Goal: Navigation & Orientation: Find specific page/section

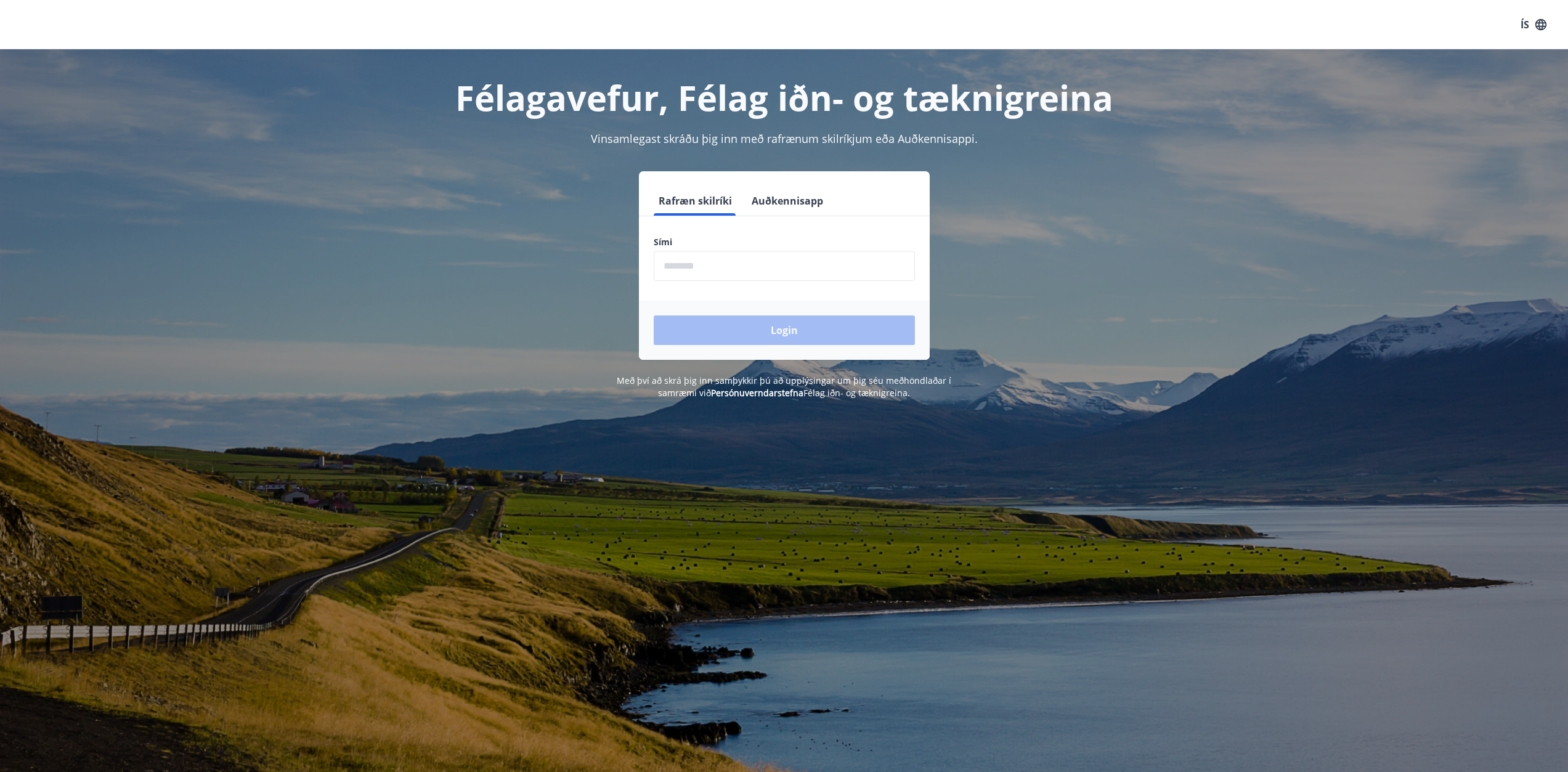
click at [716, 272] on input "phone" at bounding box center [784, 266] width 261 height 30
type input "********"
click at [701, 319] on button "Login" at bounding box center [784, 331] width 261 height 30
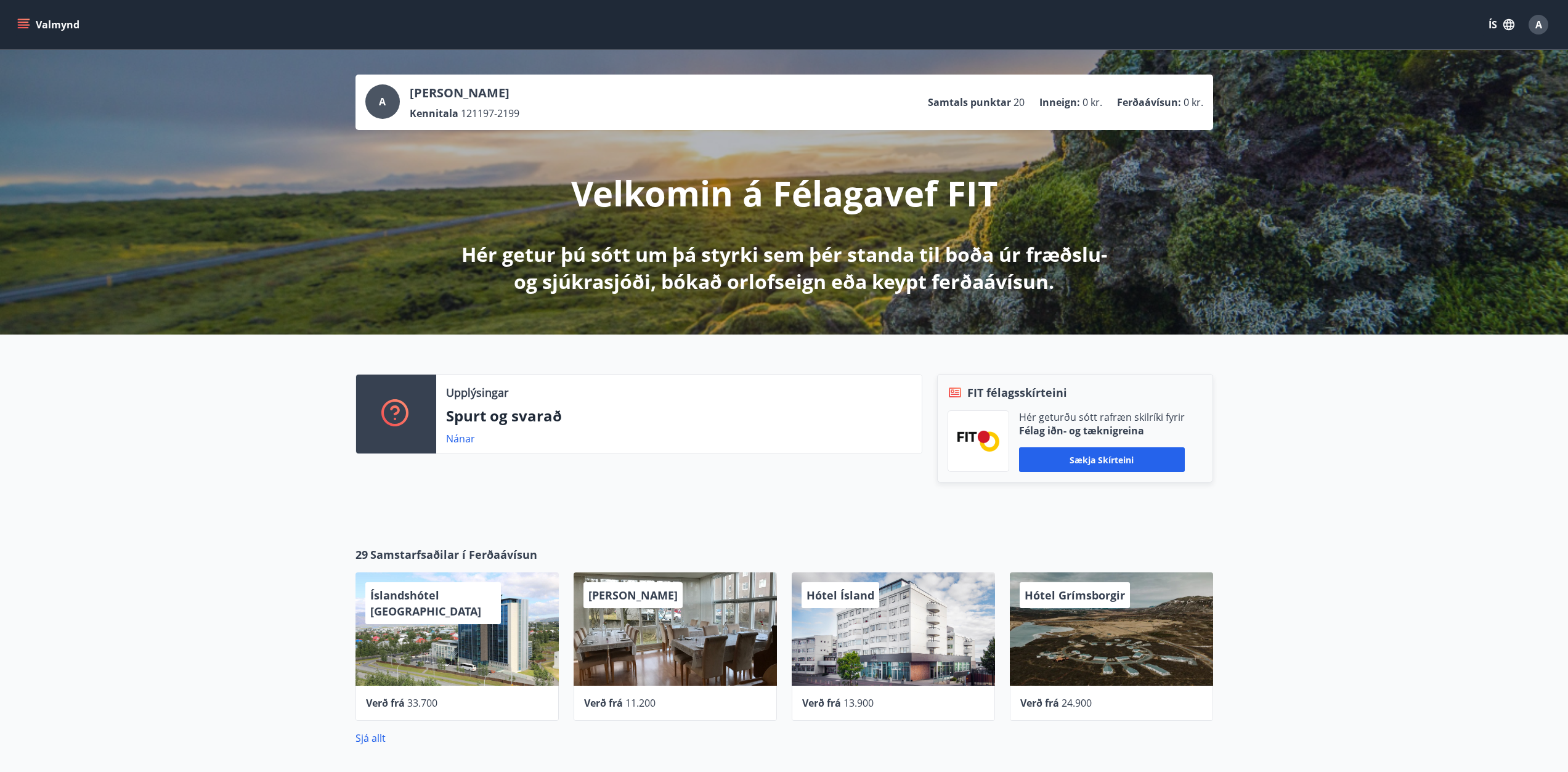
click at [33, 18] on button "Valmynd" at bounding box center [49, 24] width 70 height 22
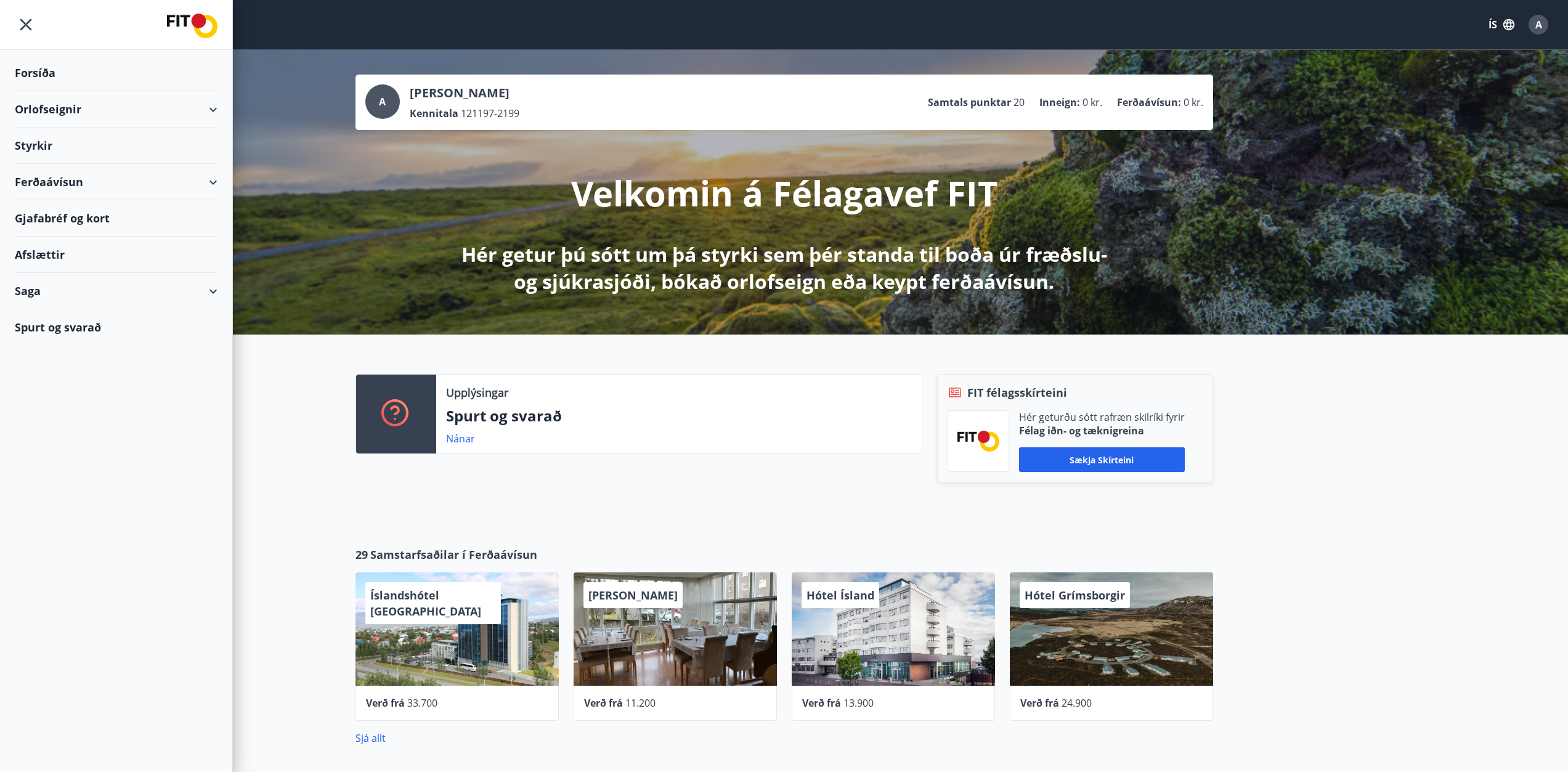
click at [35, 91] on div "Styrkir" at bounding box center [116, 72] width 203 height 36
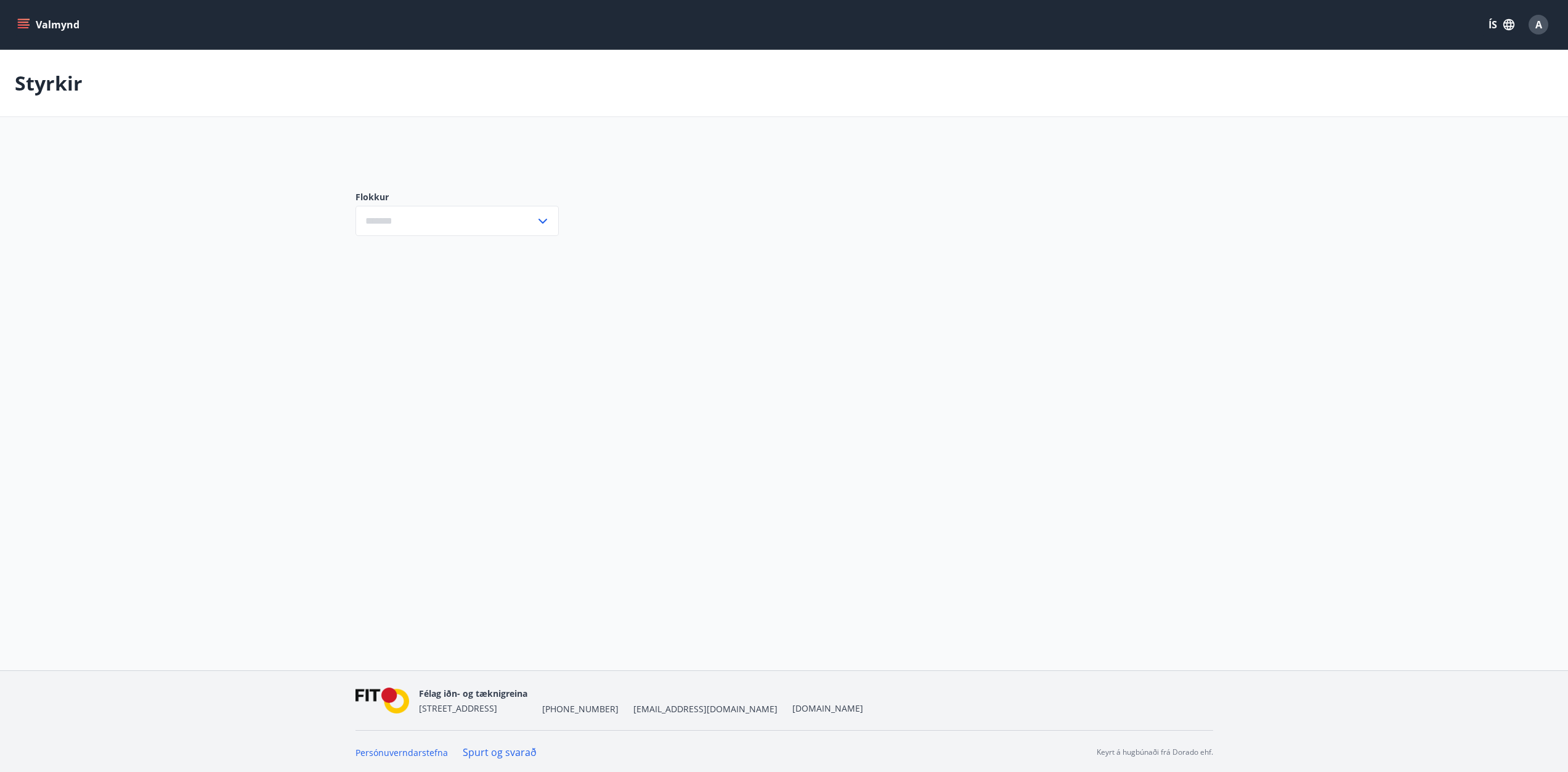
type input "***"
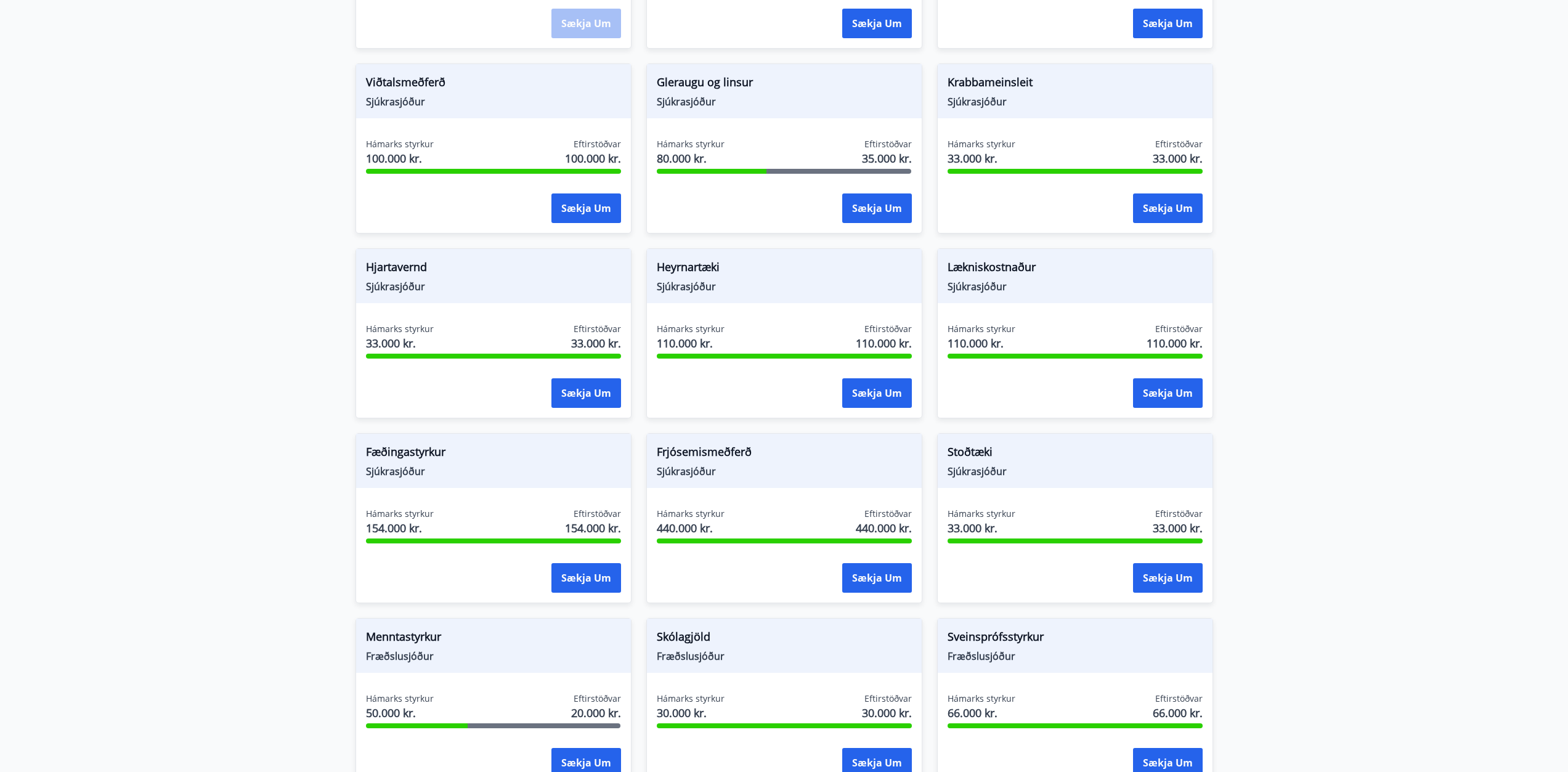
scroll to position [364, 0]
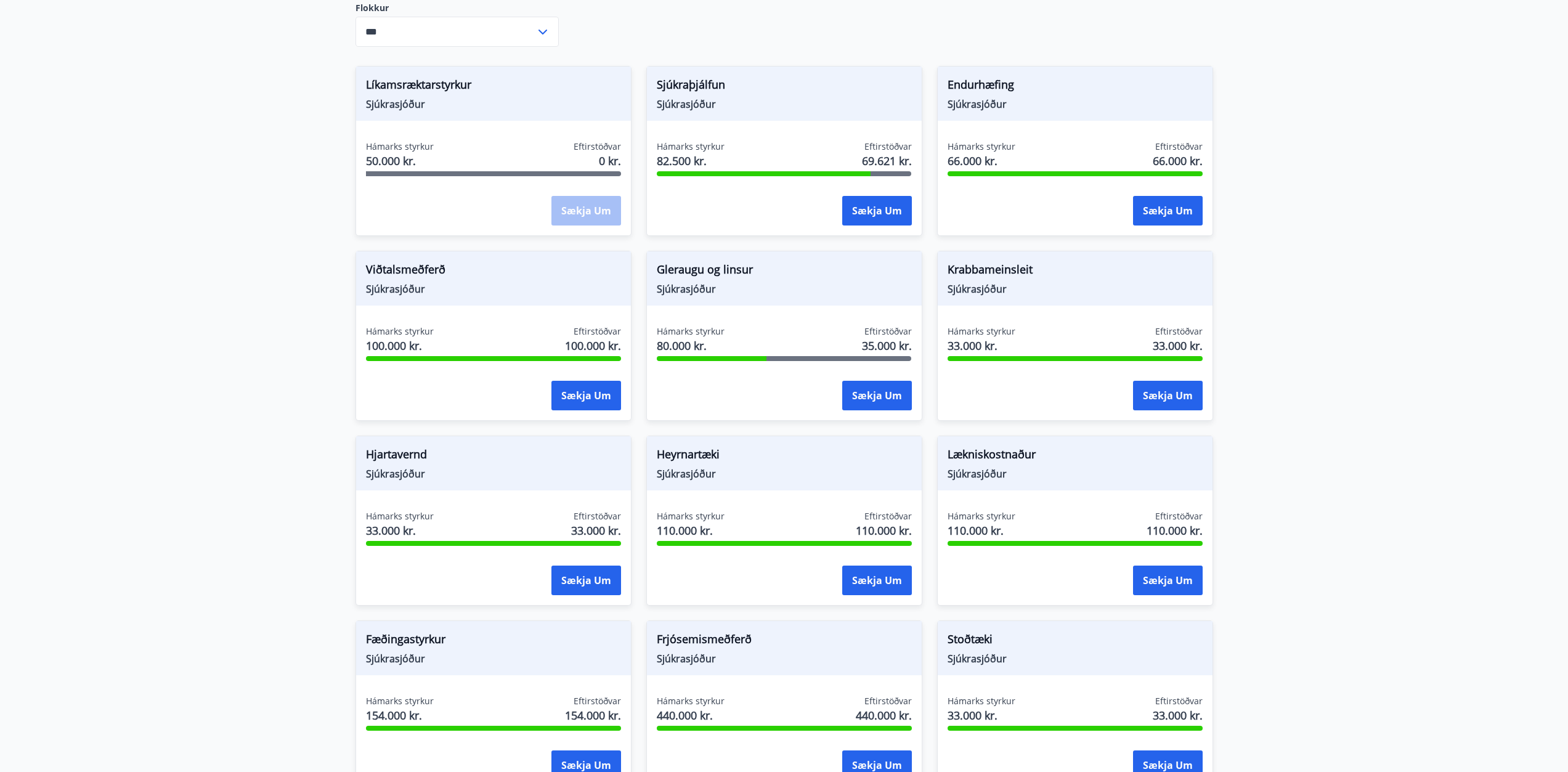
click at [433, 82] on span "Líkamsræktarstyrkur" at bounding box center [493, 87] width 255 height 21
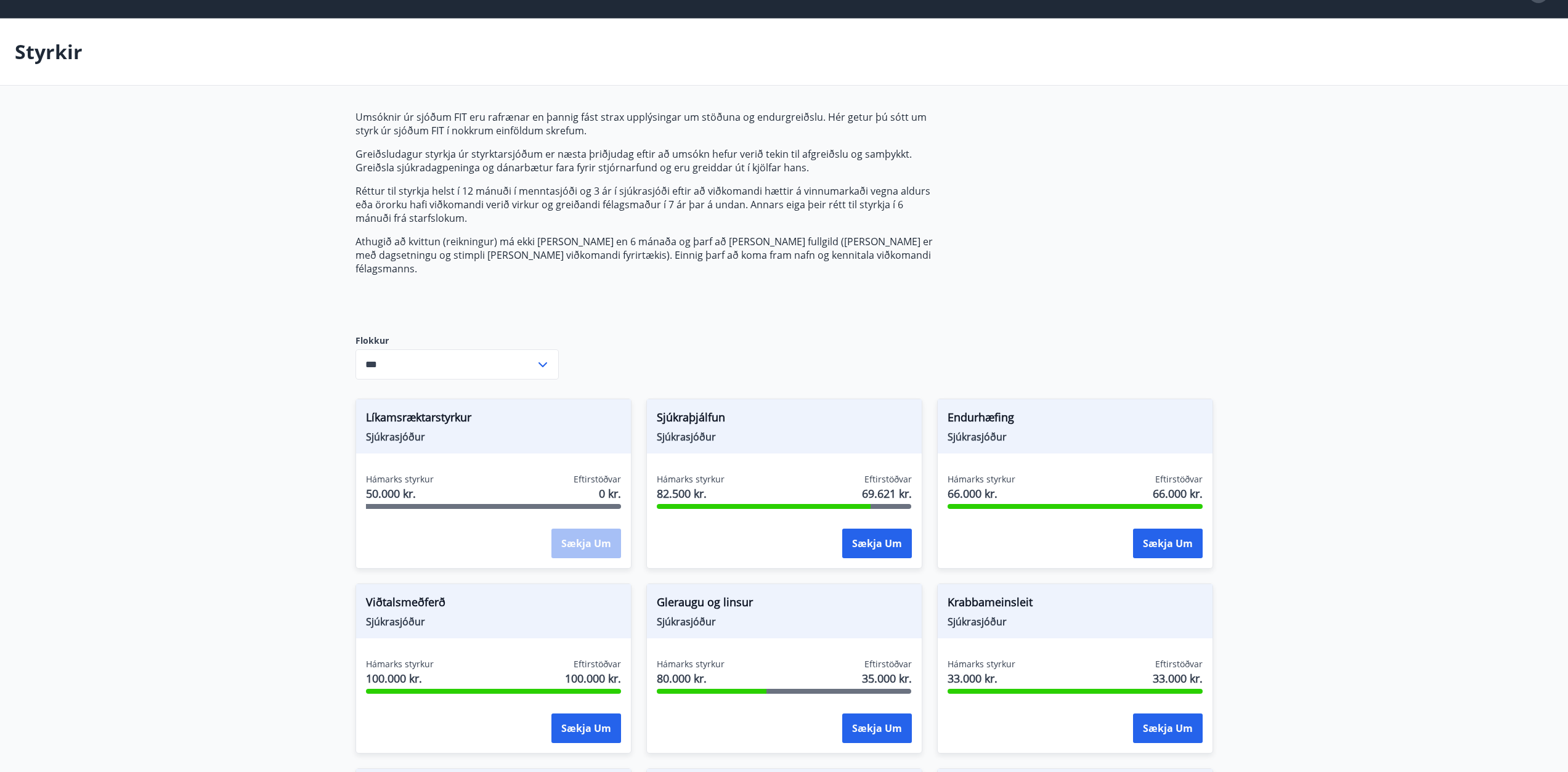
scroll to position [0, 0]
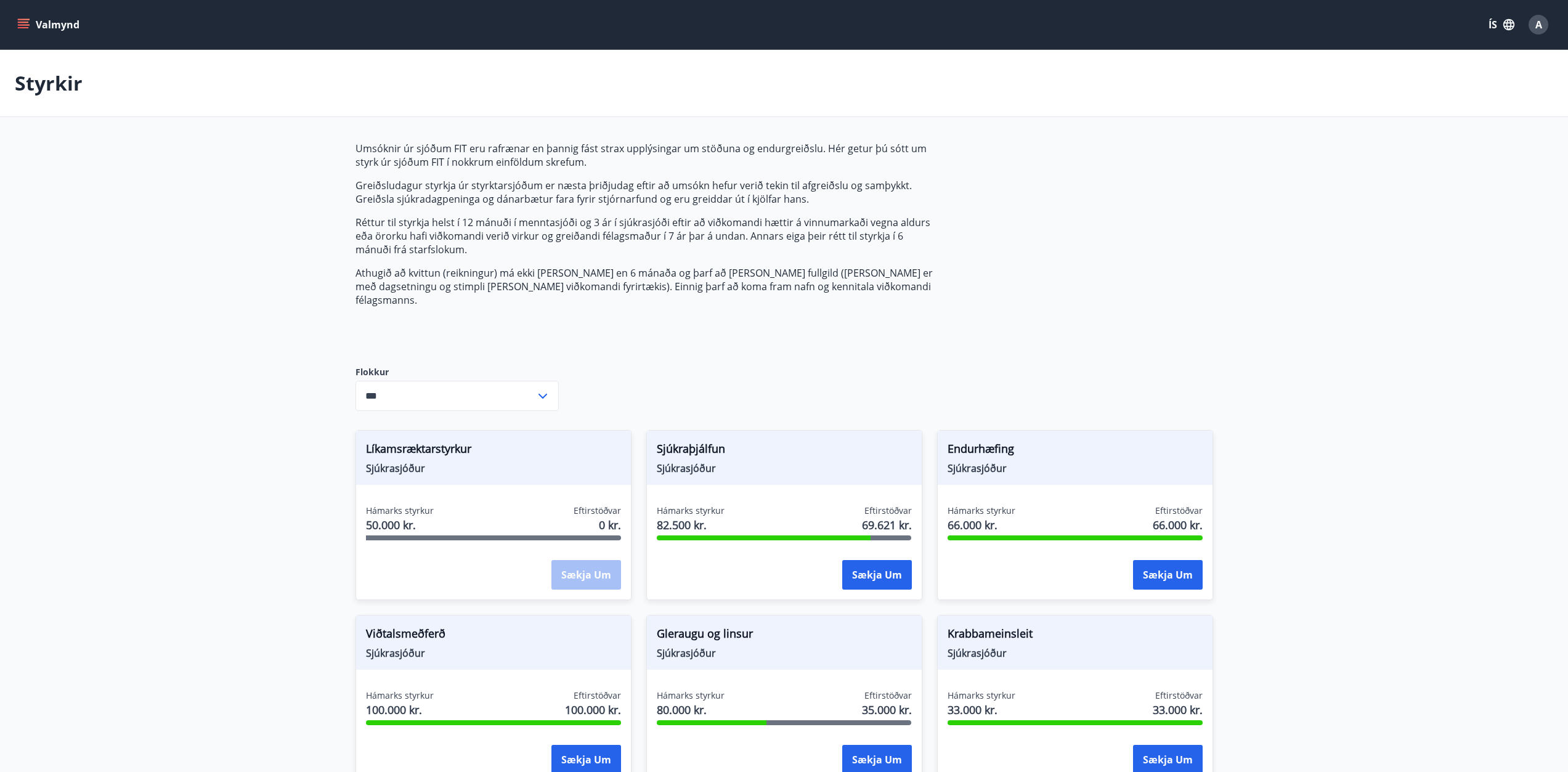
click at [30, 26] on button "Valmynd" at bounding box center [49, 24] width 70 height 22
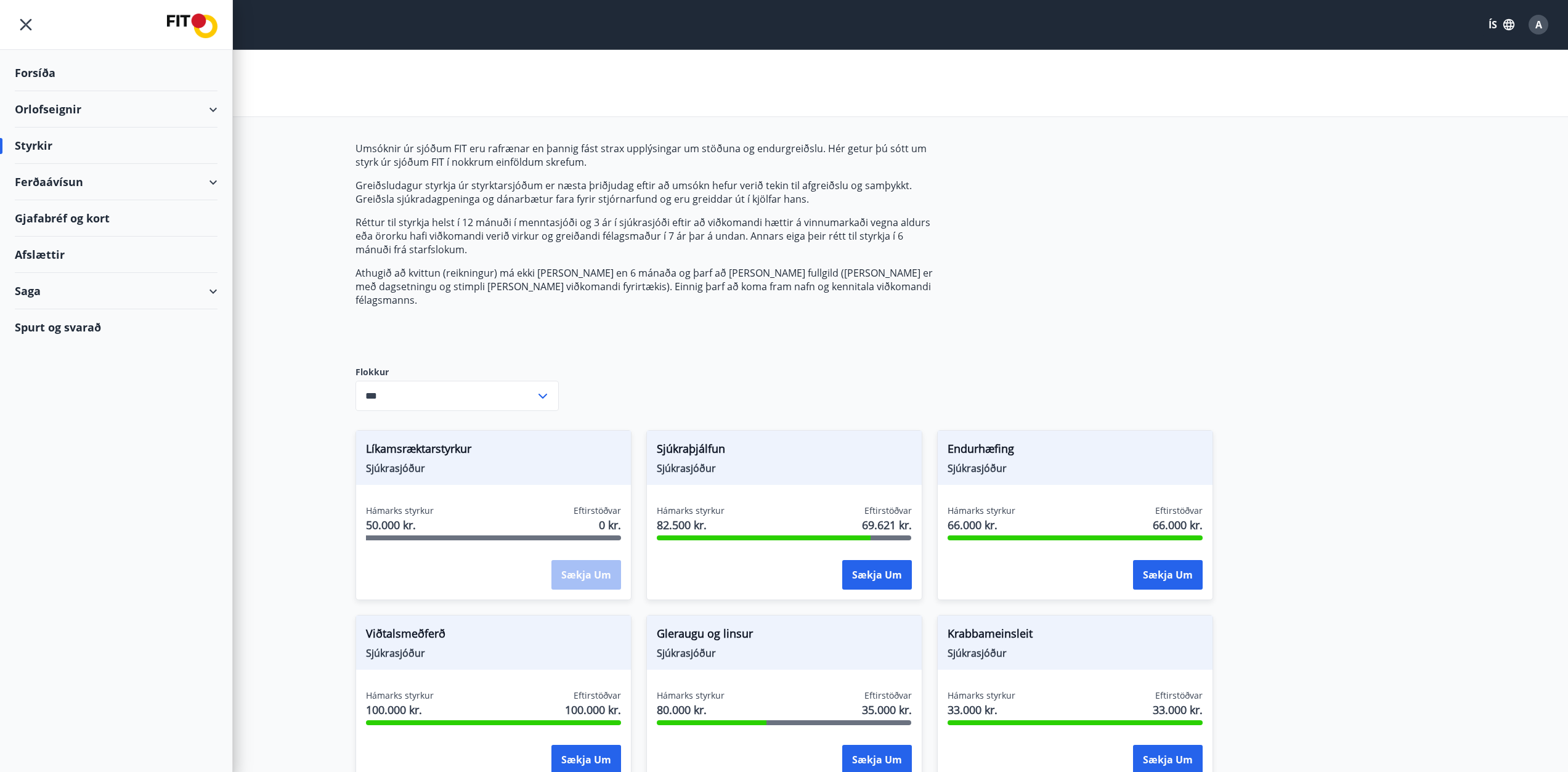
click at [64, 295] on div "Saga" at bounding box center [116, 290] width 203 height 36
click at [42, 79] on div "Forsíða" at bounding box center [116, 72] width 203 height 36
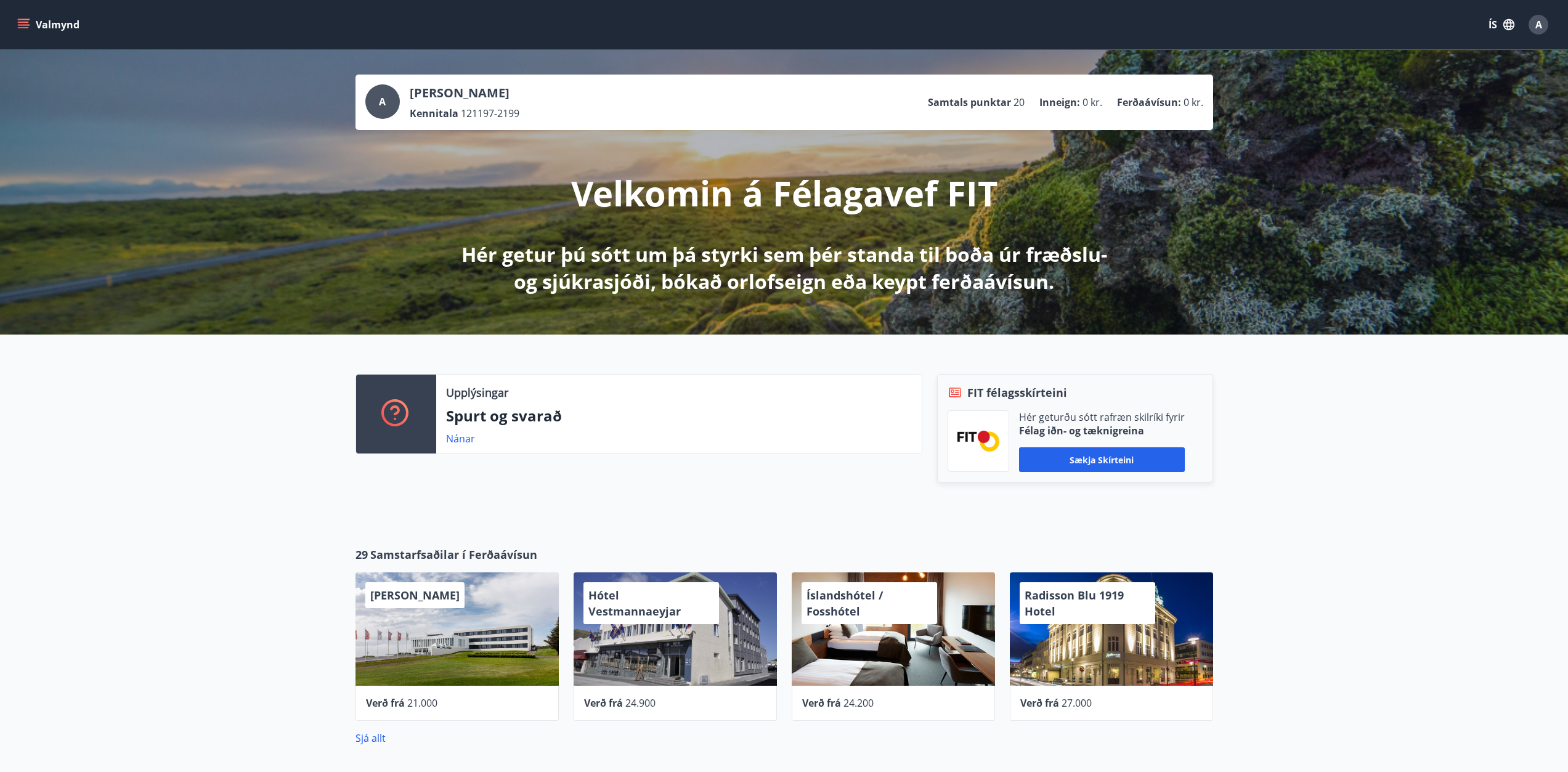
click at [1509, 27] on icon "button" at bounding box center [1508, 24] width 13 height 13
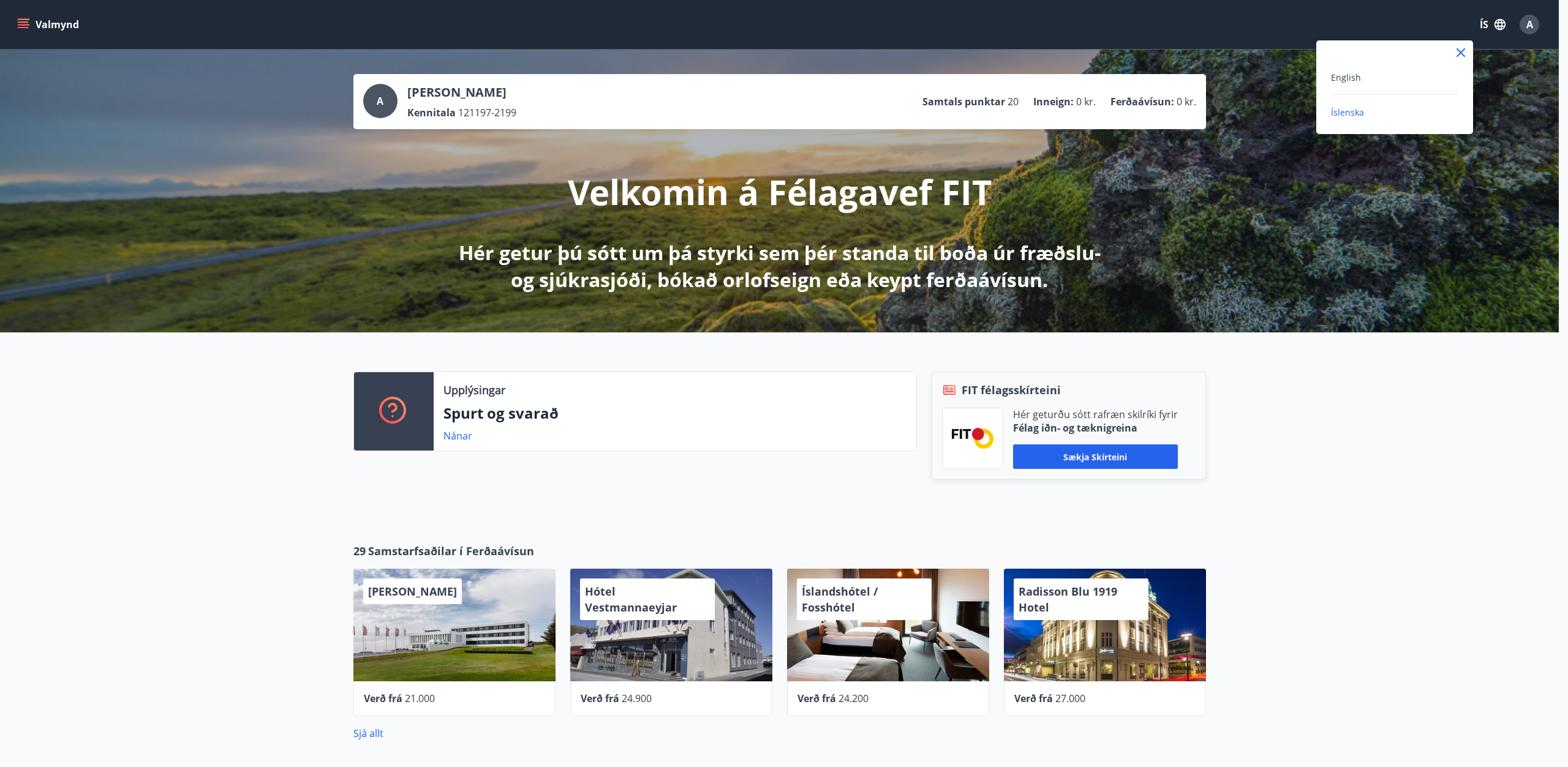
click at [1531, 21] on div at bounding box center [784, 383] width 1568 height 767
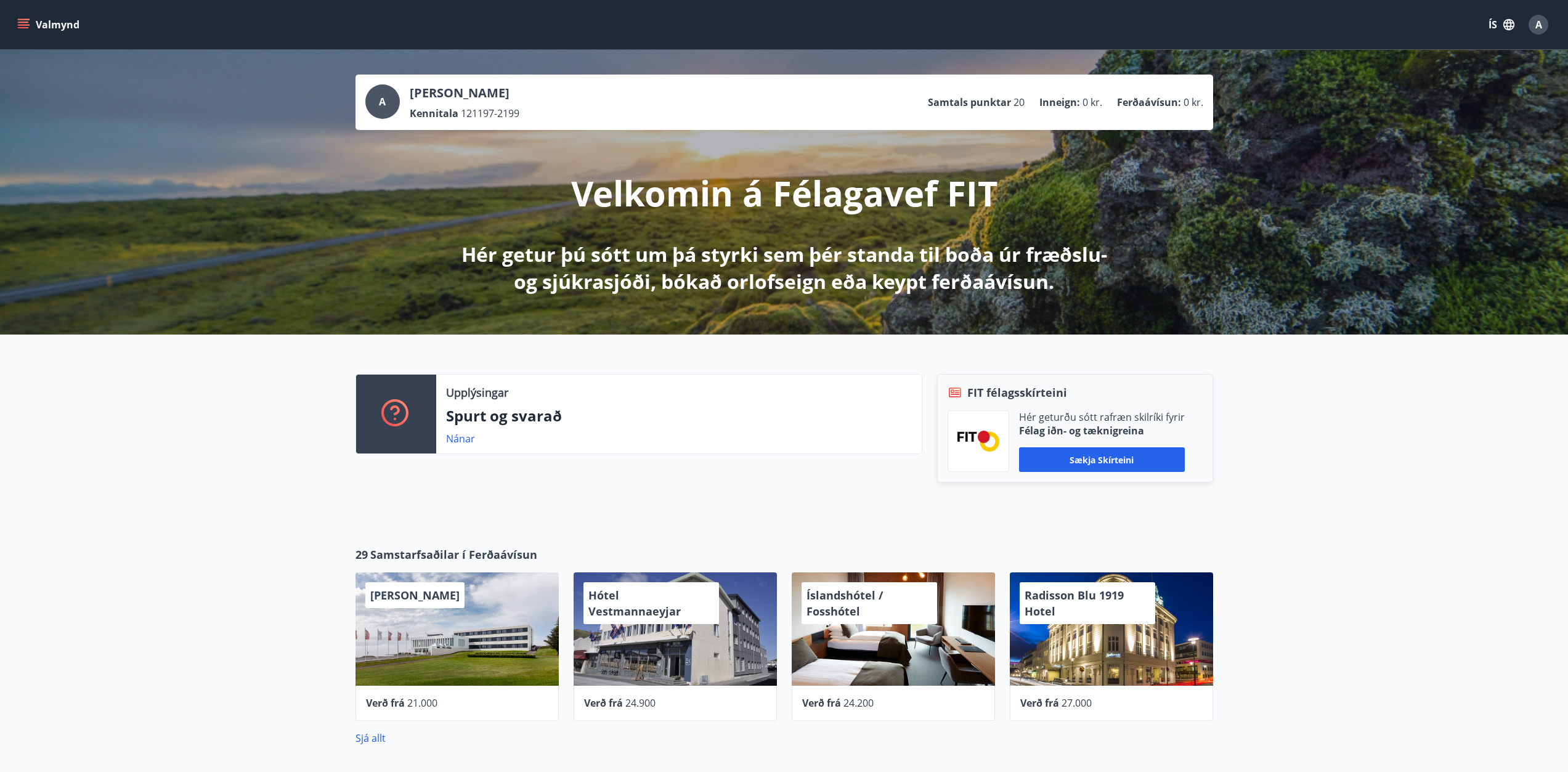
click at [1538, 26] on span "A" at bounding box center [1539, 24] width 7 height 13
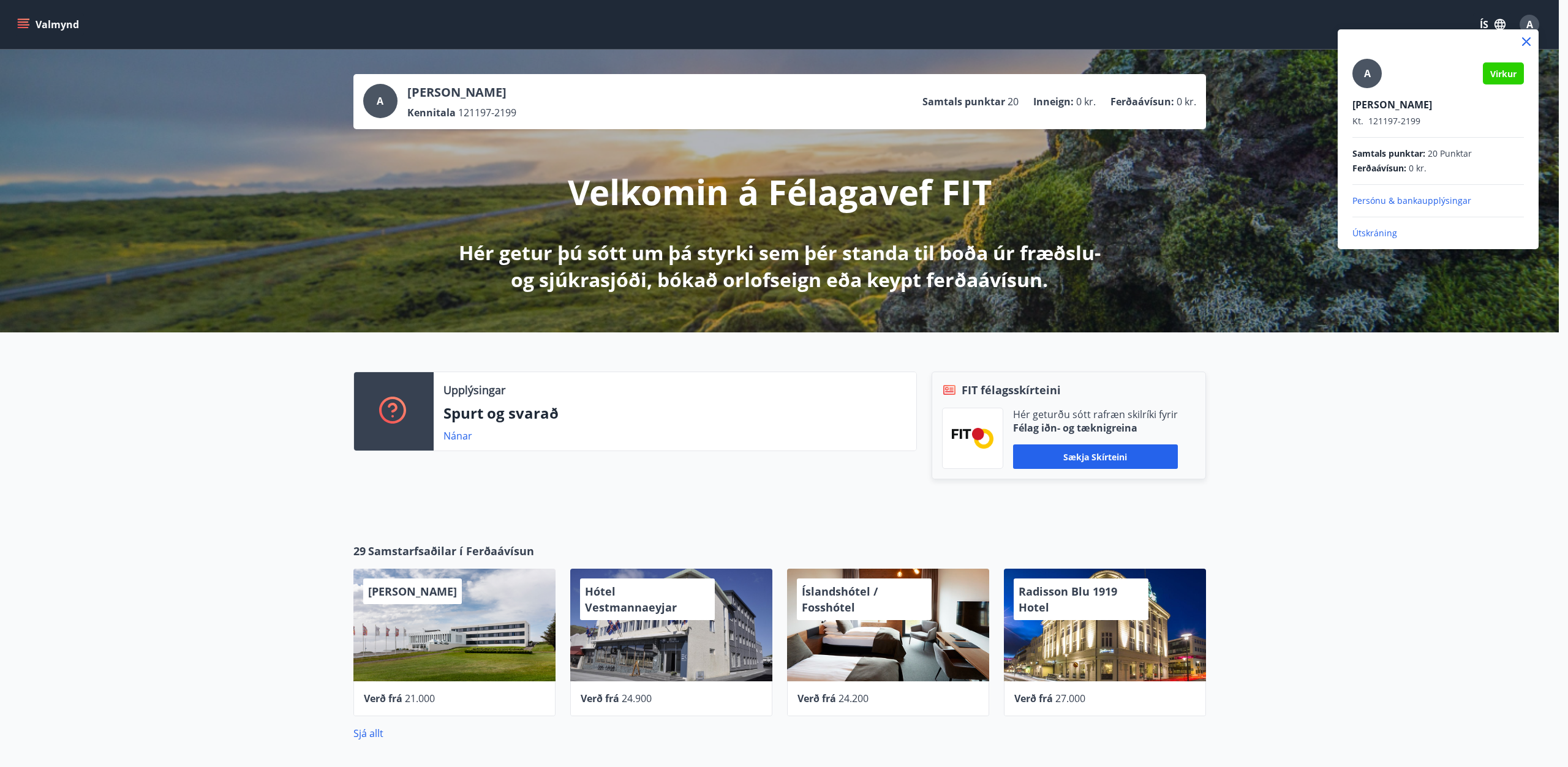
click at [1407, 102] on p "[PERSON_NAME]" at bounding box center [1438, 104] width 172 height 13
click at [1270, 473] on div at bounding box center [784, 383] width 1568 height 767
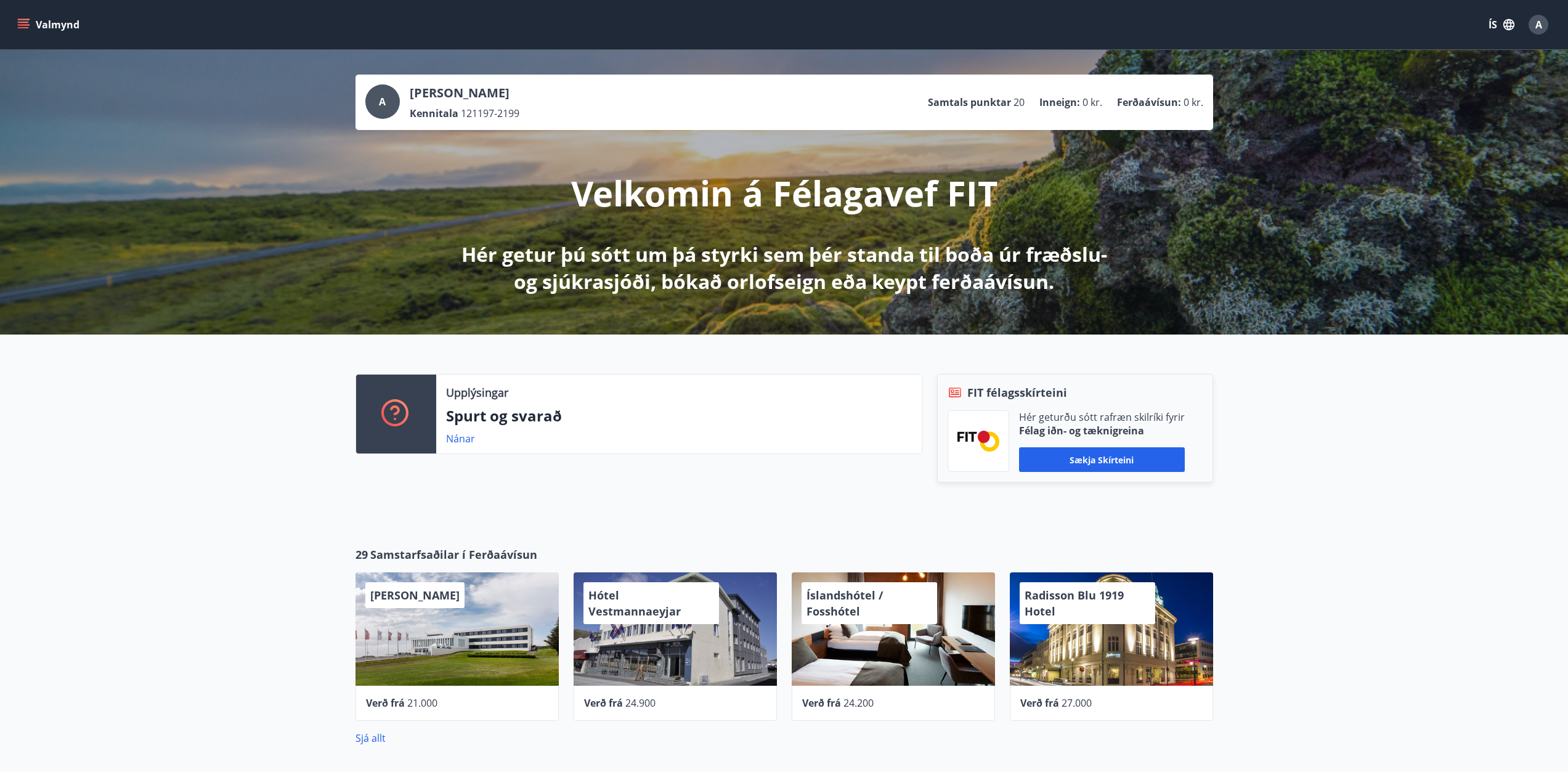
click at [34, 22] on button "Valmynd" at bounding box center [49, 24] width 70 height 22
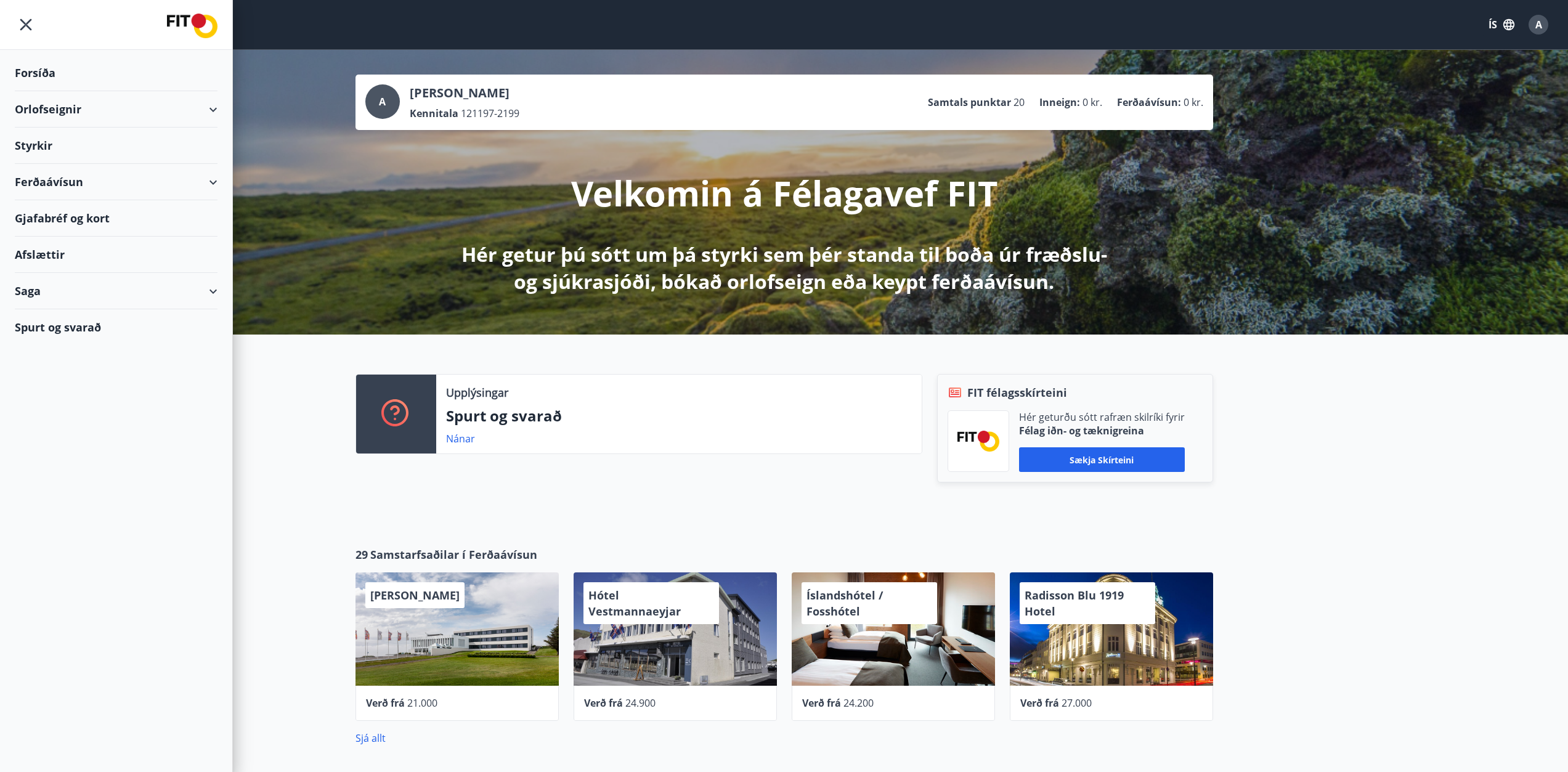
click at [104, 302] on div "Saga" at bounding box center [116, 290] width 203 height 36
click at [74, 369] on div "Umsóknir" at bounding box center [116, 373] width 183 height 26
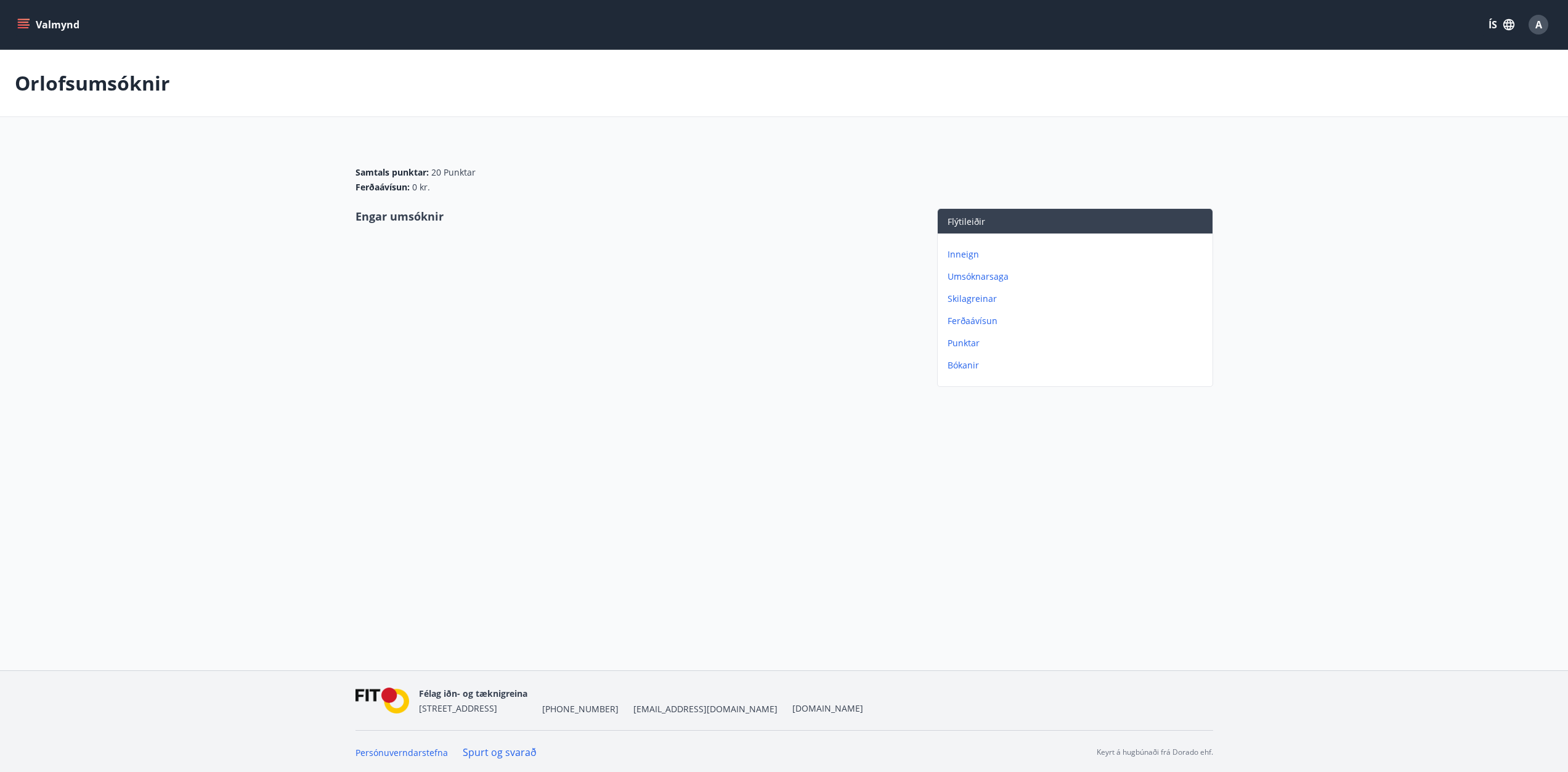
click at [16, 21] on button "Valmynd" at bounding box center [49, 24] width 70 height 22
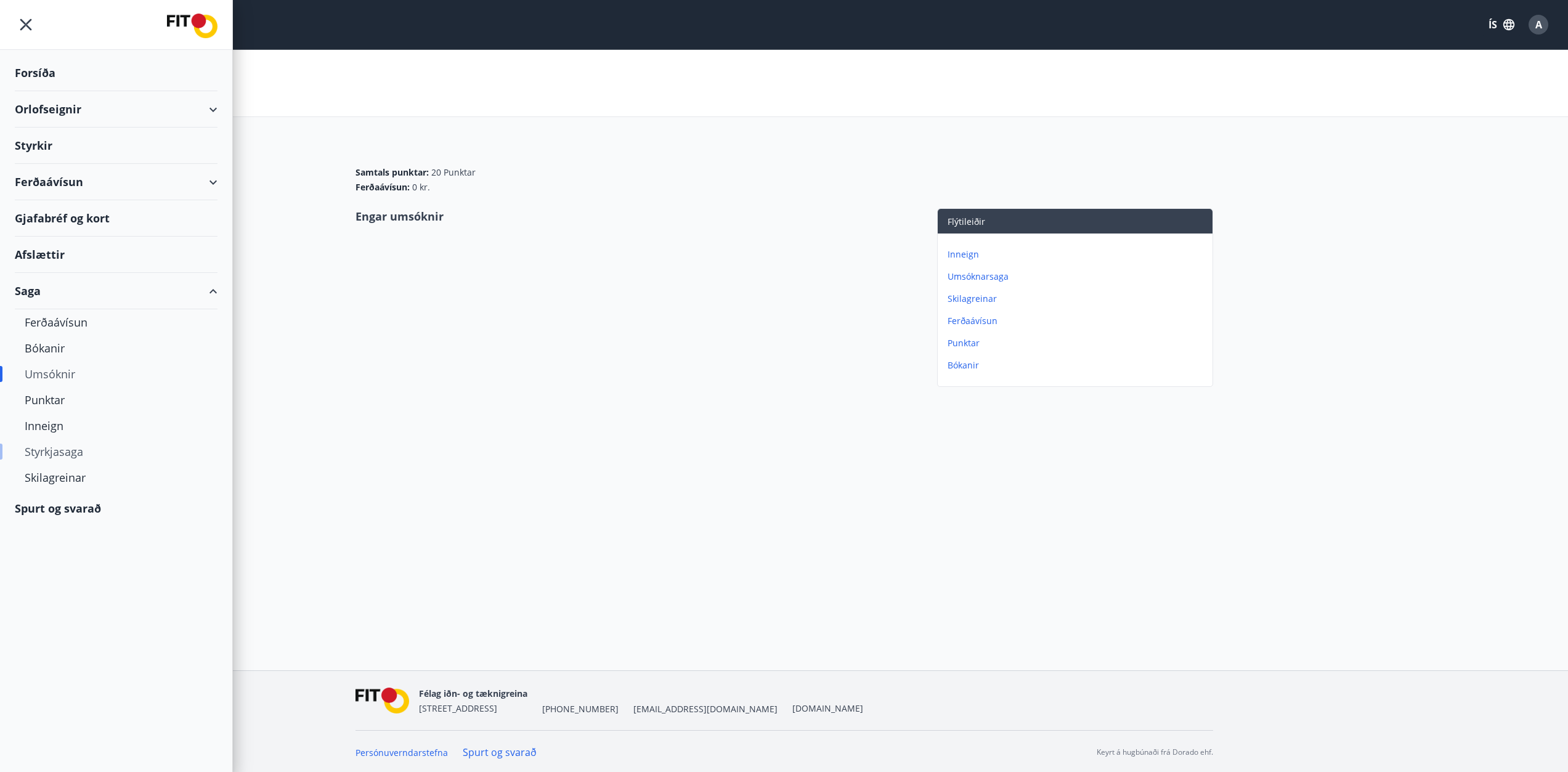
click at [93, 454] on div "Styrkjasaga" at bounding box center [116, 451] width 183 height 26
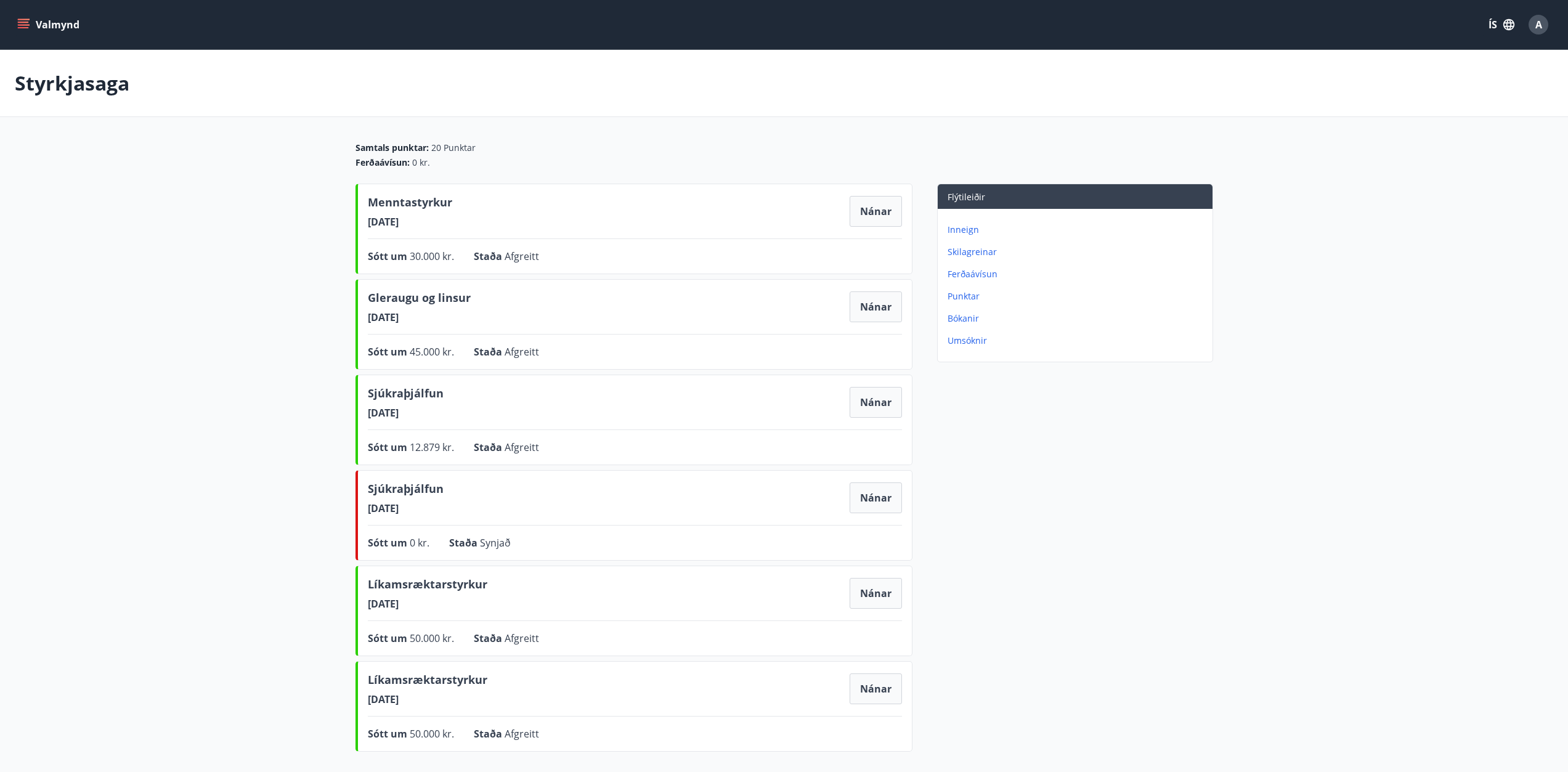
click at [26, 25] on icon "menu" at bounding box center [24, 24] width 13 height 1
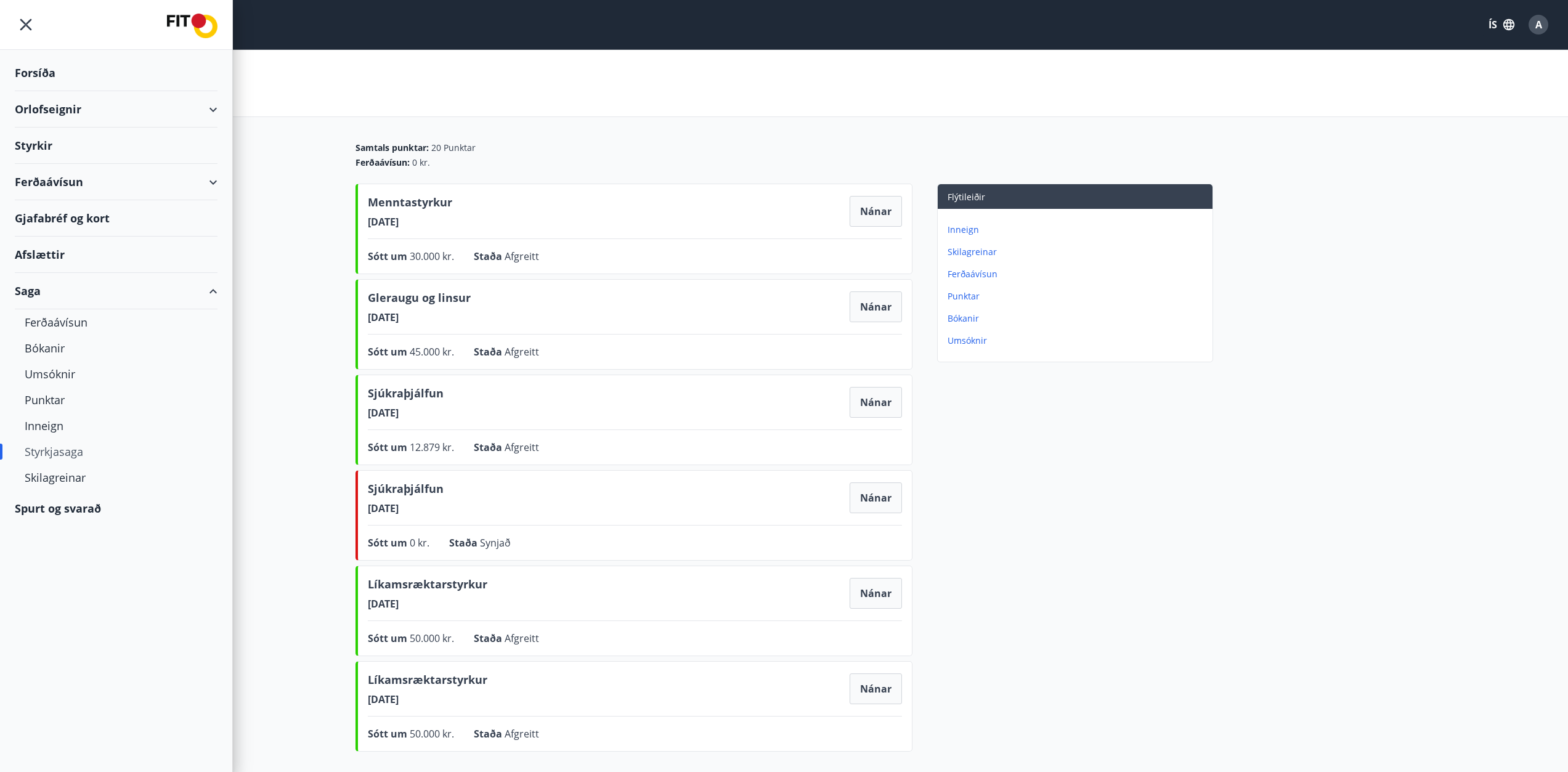
click at [88, 184] on div "Ferðaávísun" at bounding box center [116, 182] width 203 height 36
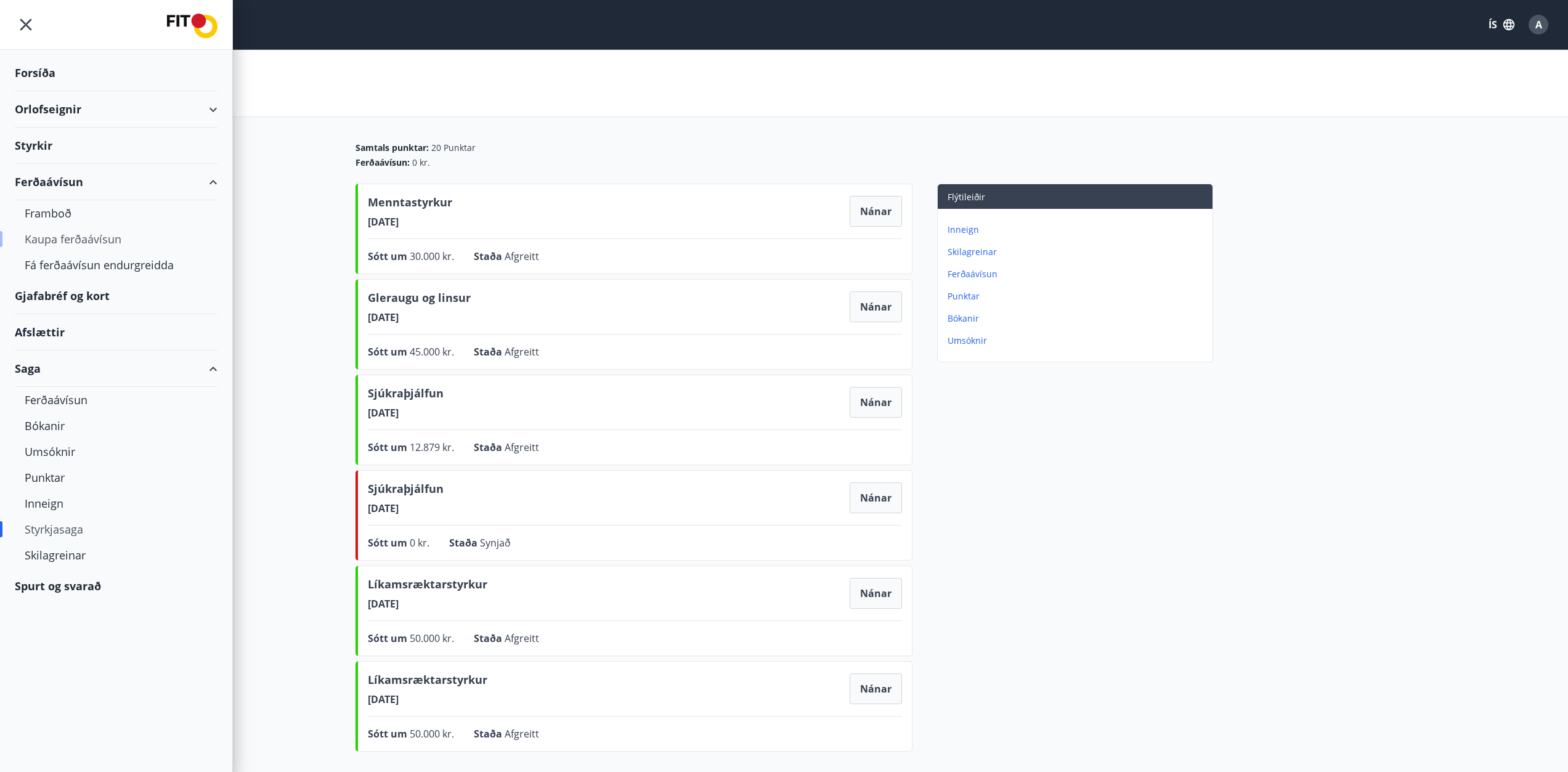
click at [83, 239] on div "Kaupa ferðaávísun" at bounding box center [116, 238] width 183 height 26
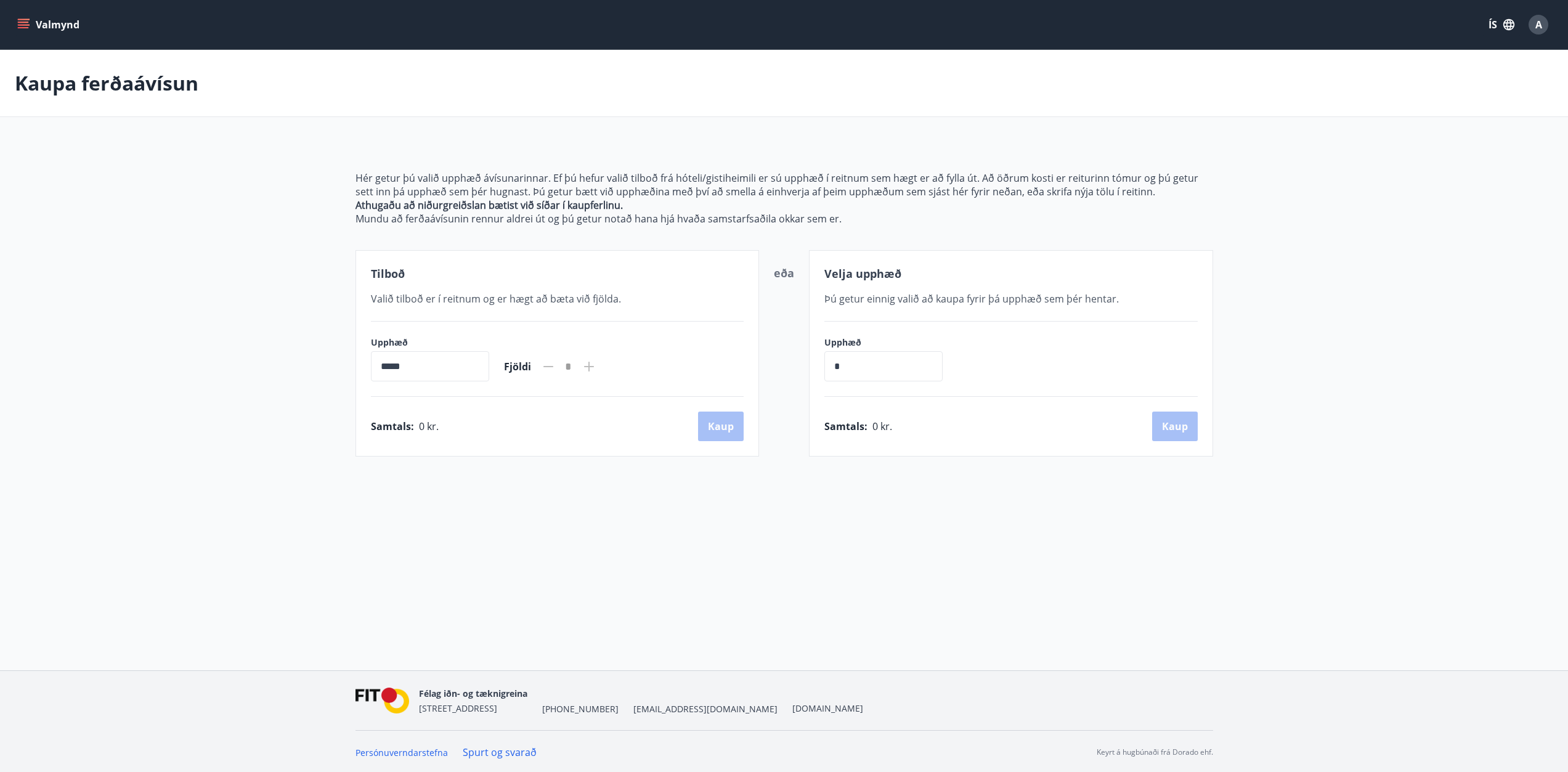
click at [47, 30] on button "Valmynd" at bounding box center [49, 24] width 70 height 22
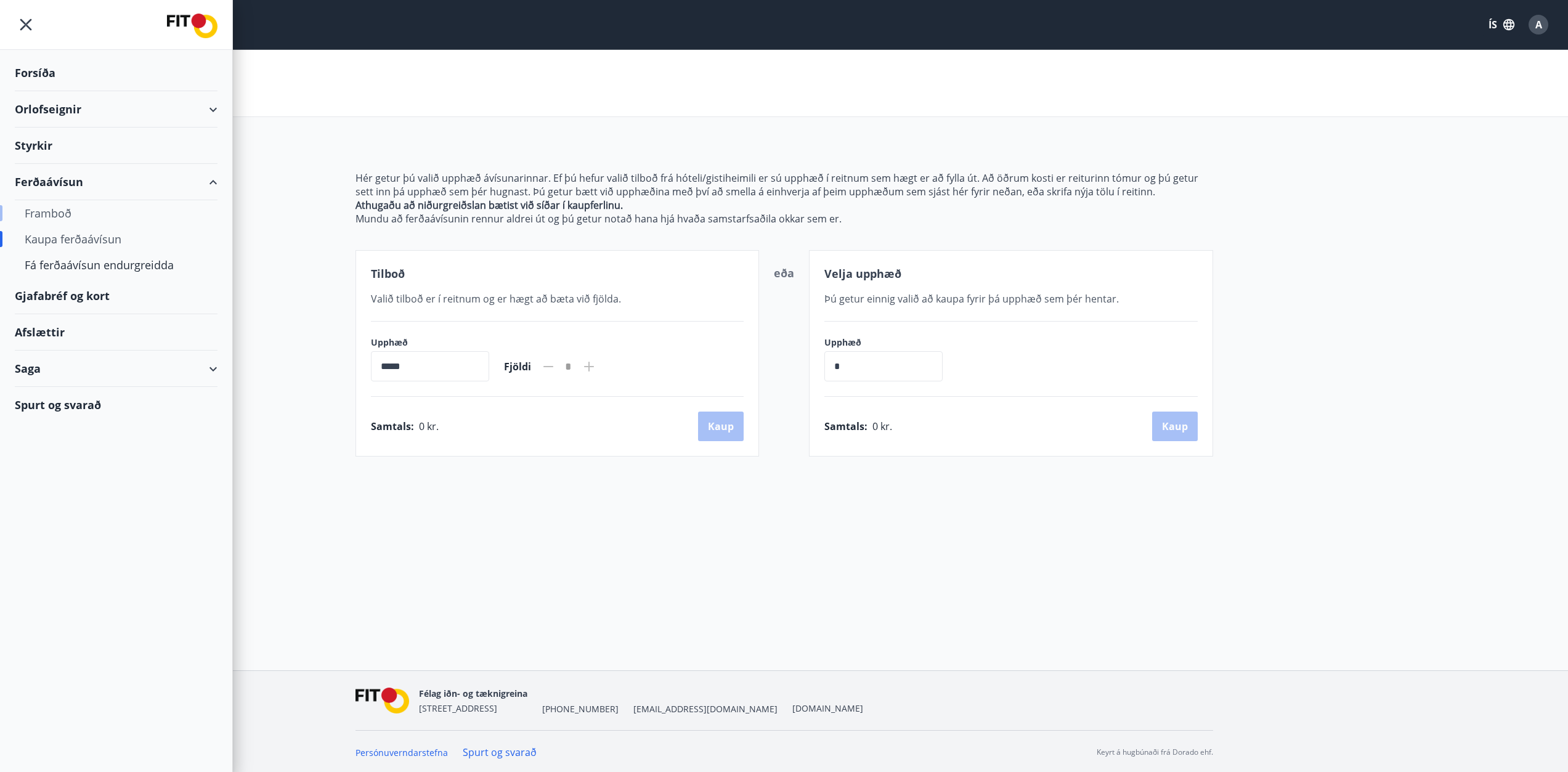
click at [79, 220] on div "Framboð" at bounding box center [116, 213] width 183 height 26
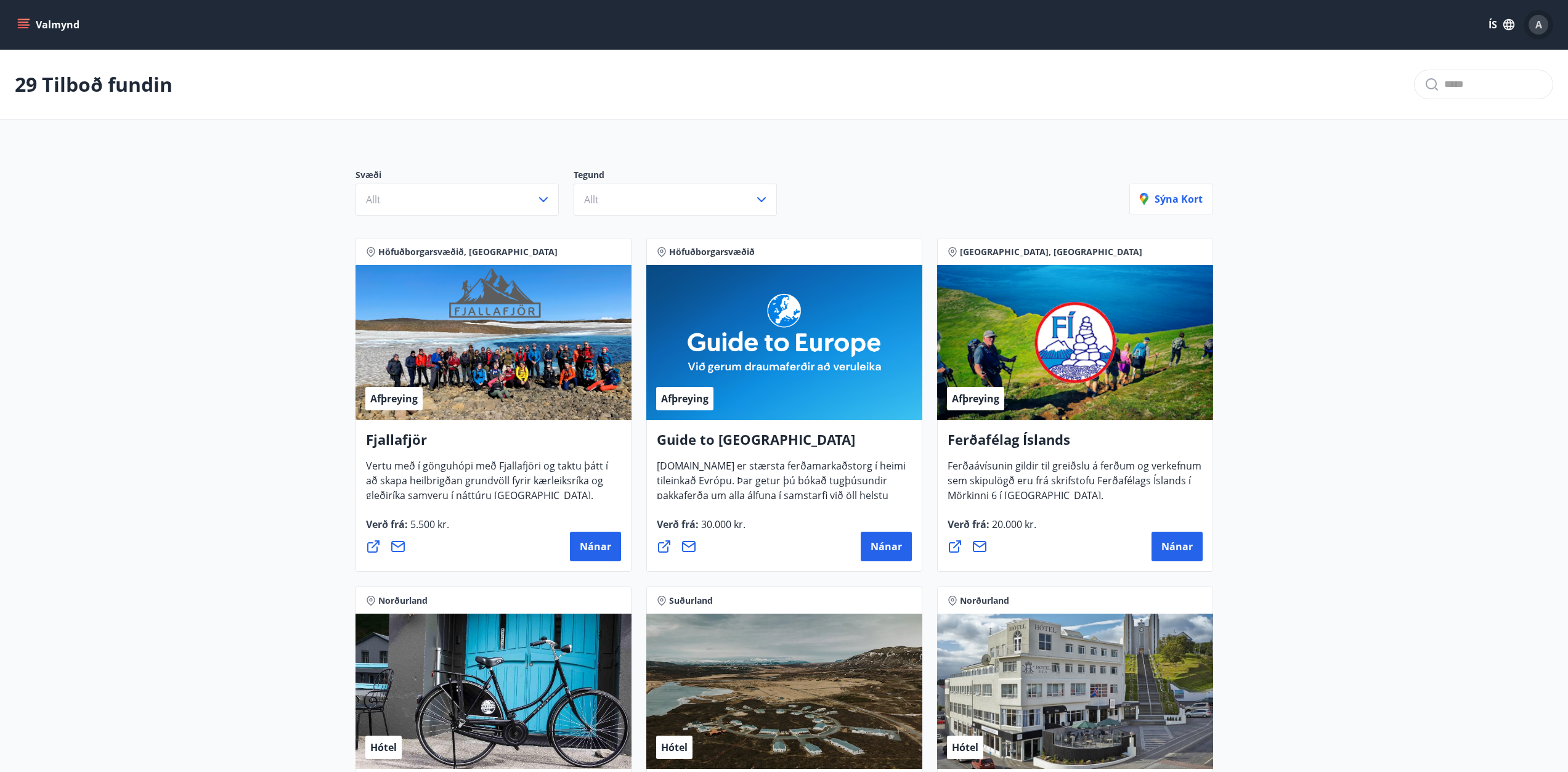
click at [1544, 24] on div "A" at bounding box center [1538, 25] width 19 height 19
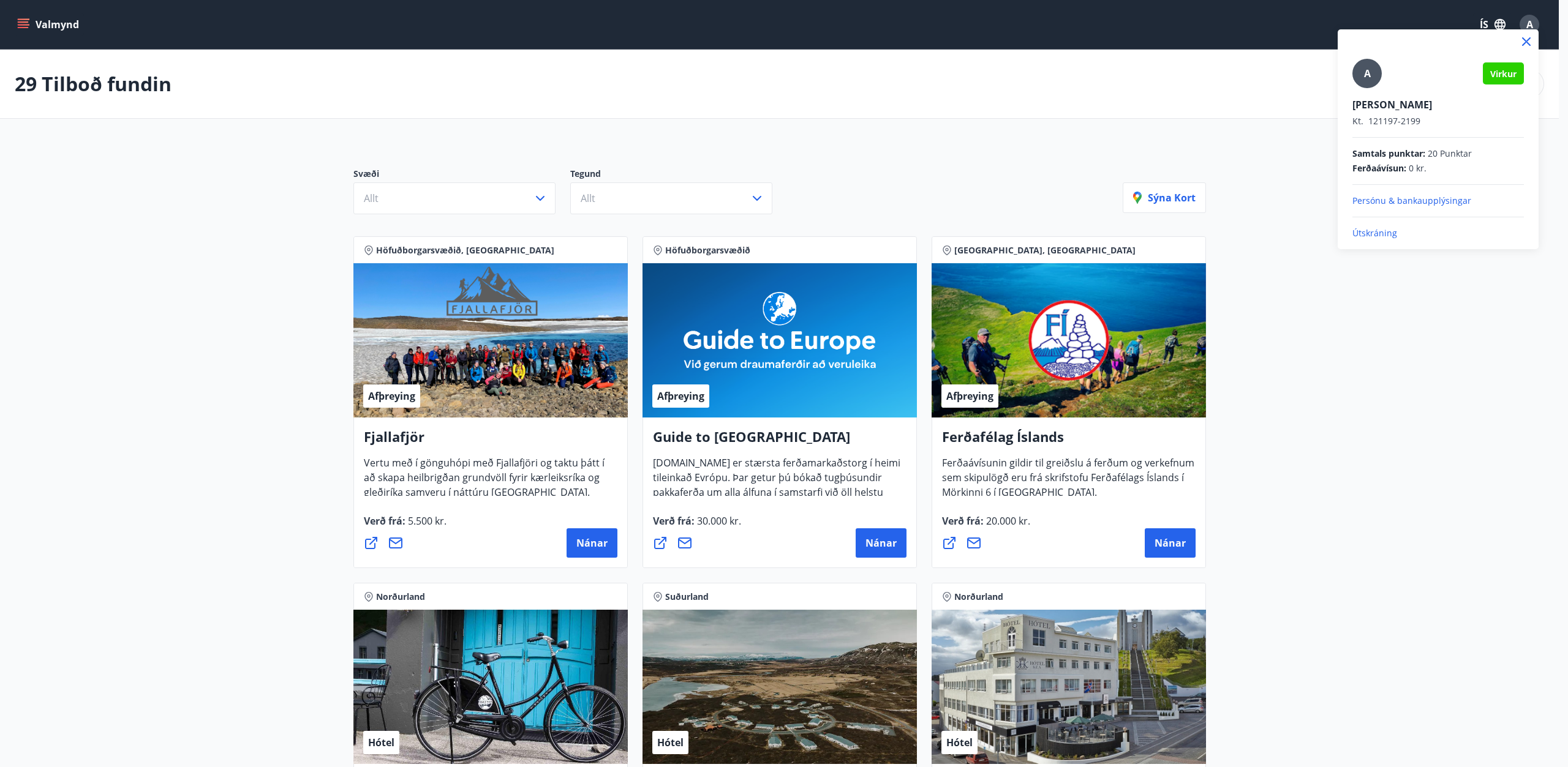
click at [1370, 232] on p "Útskráning" at bounding box center [1438, 233] width 172 height 12
